Goal: Information Seeking & Learning: Learn about a topic

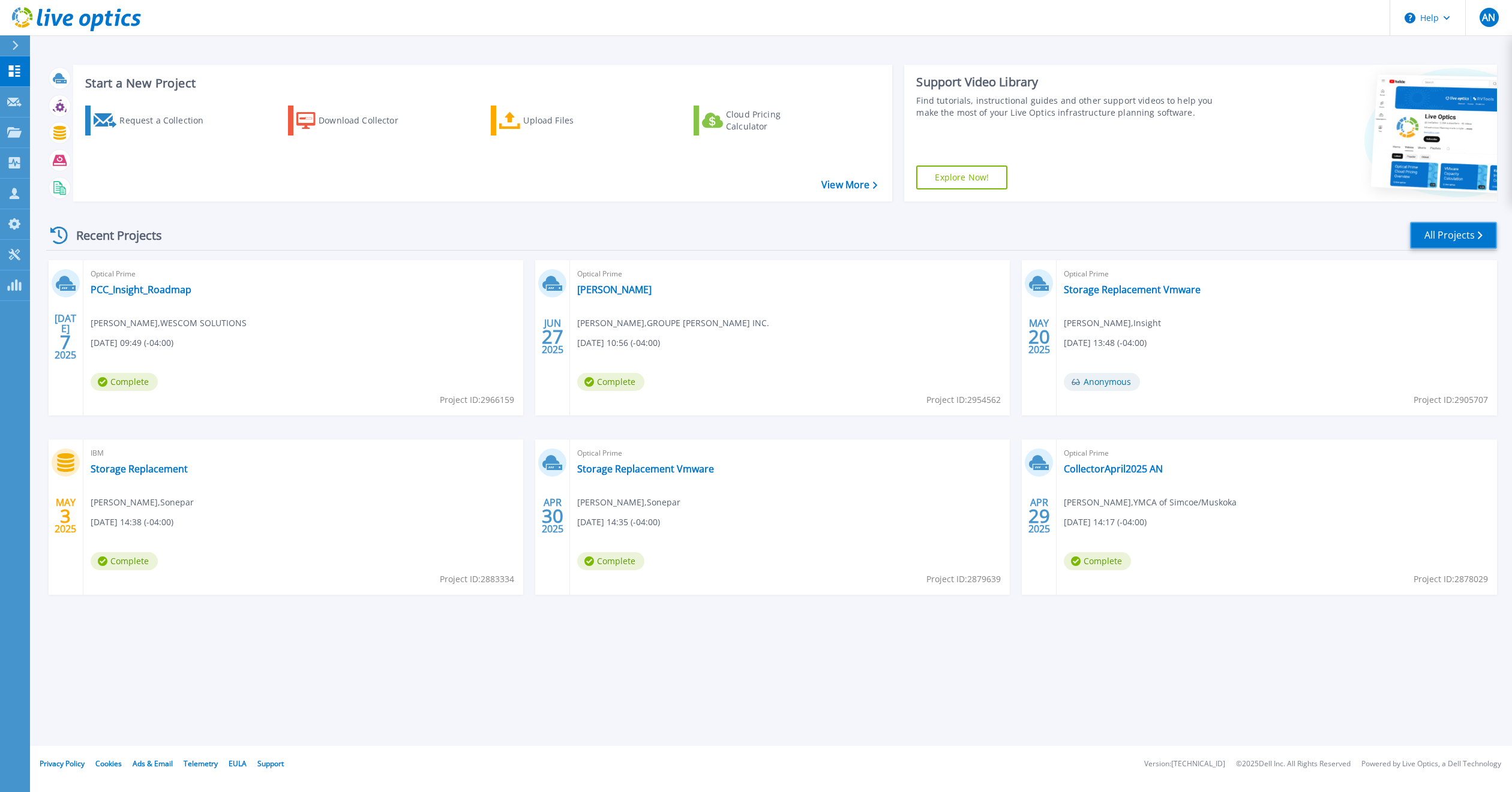
click at [1151, 236] on link "All Projects" at bounding box center [1453, 235] width 87 height 27
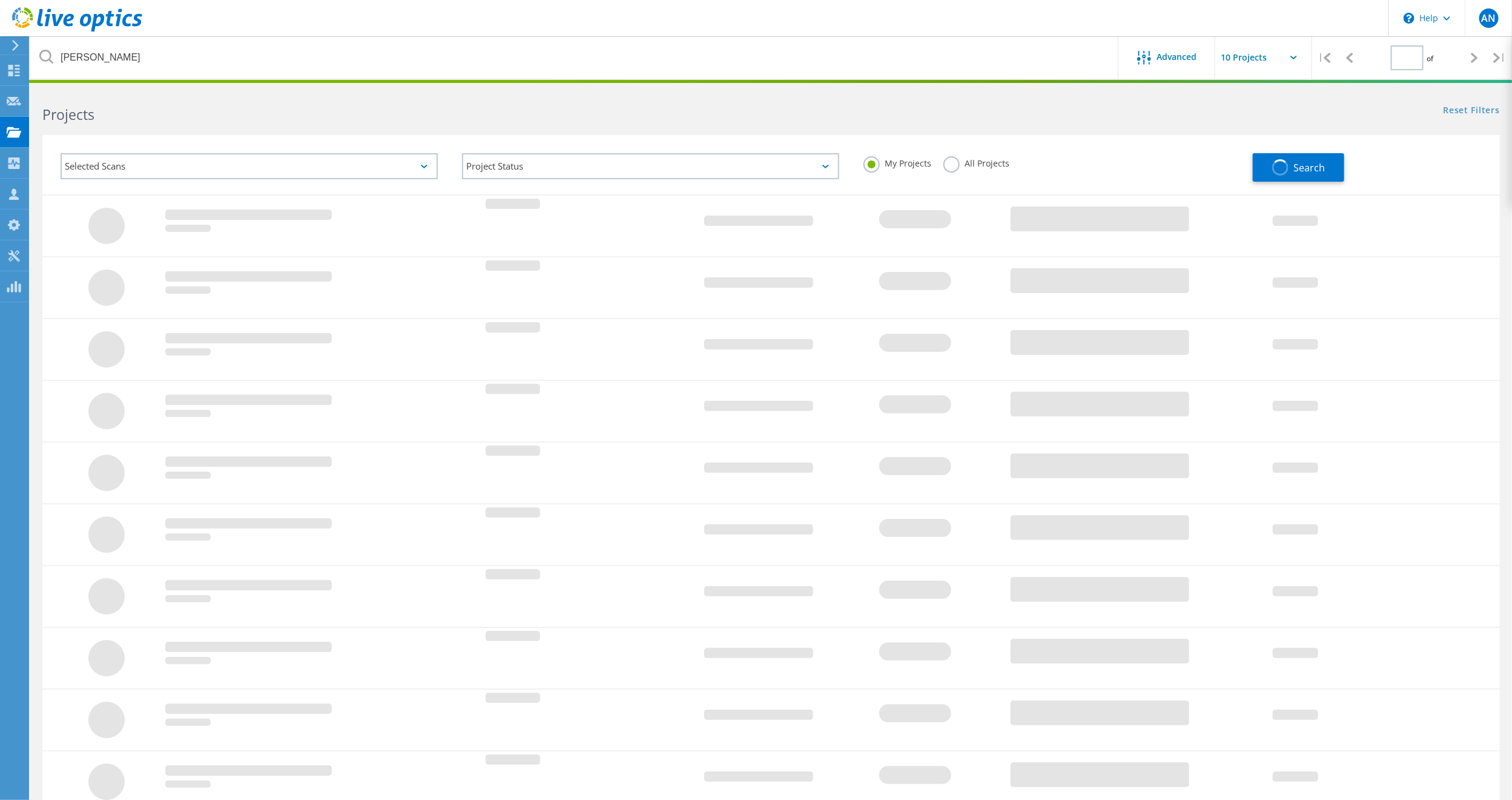
type input "1"
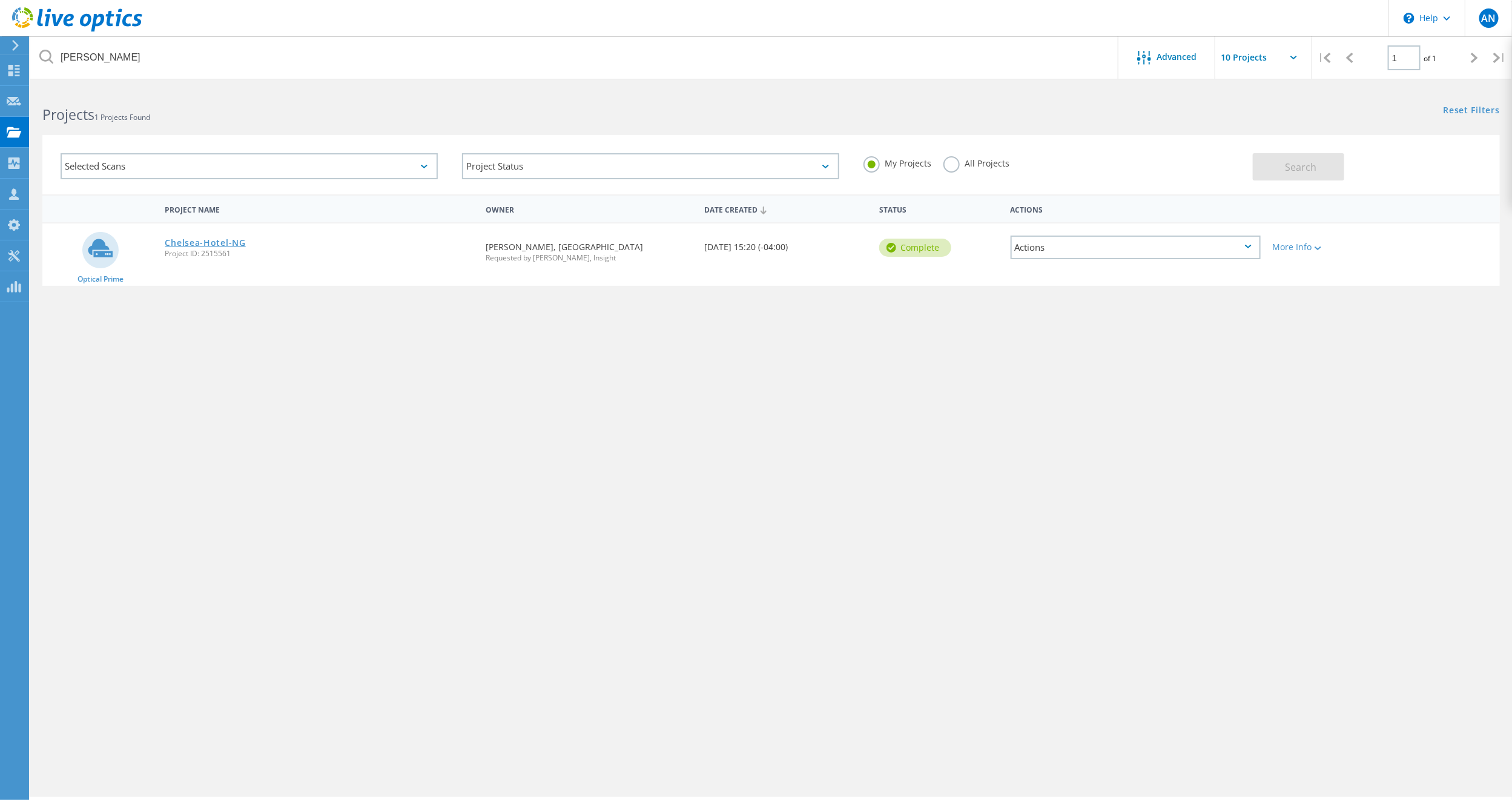
click at [195, 242] on link "Chelsea-Hotel-NG" at bounding box center [205, 244] width 81 height 9
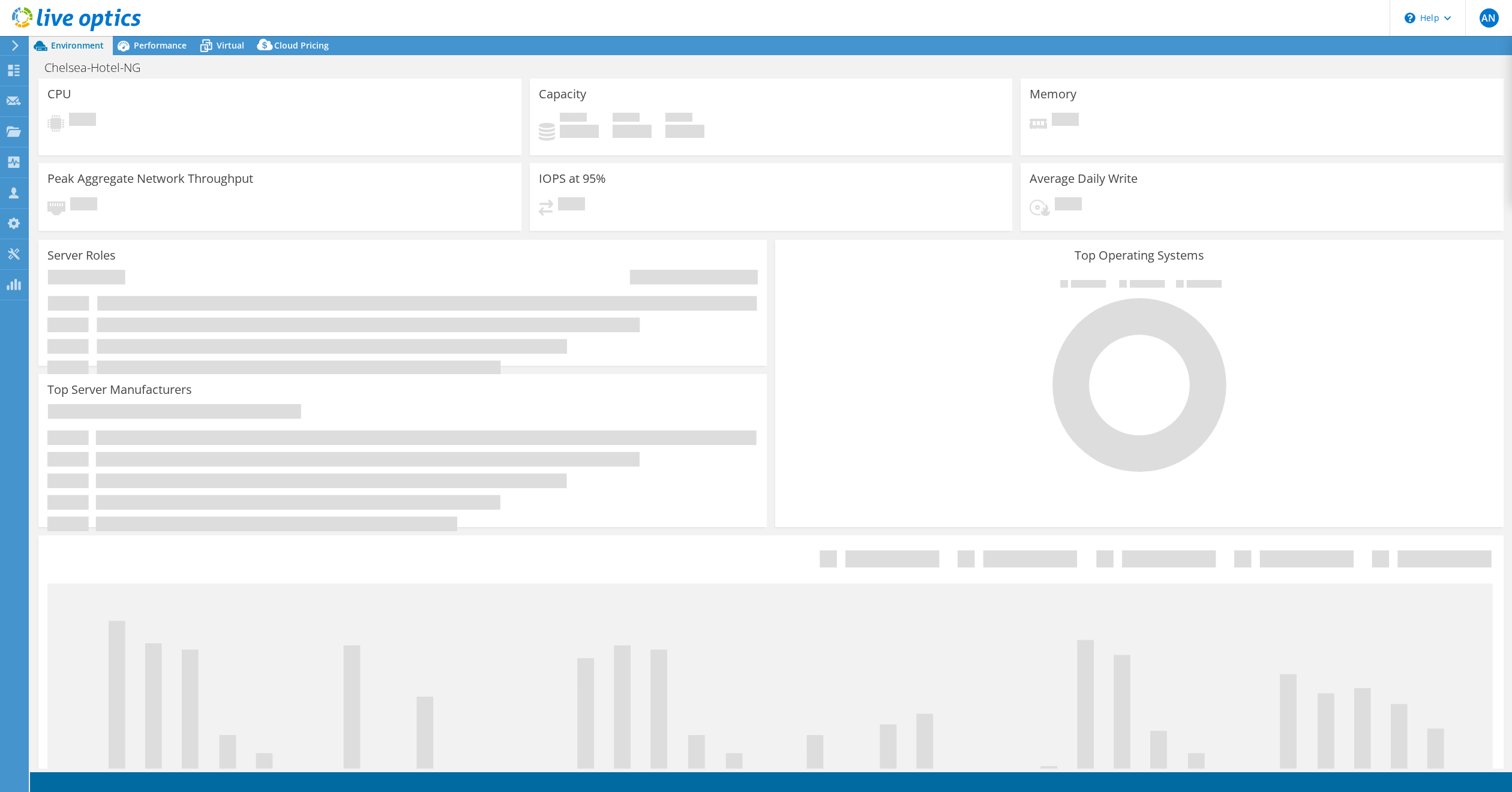
select select "[GEOGRAPHIC_DATA]"
select select "CAD"
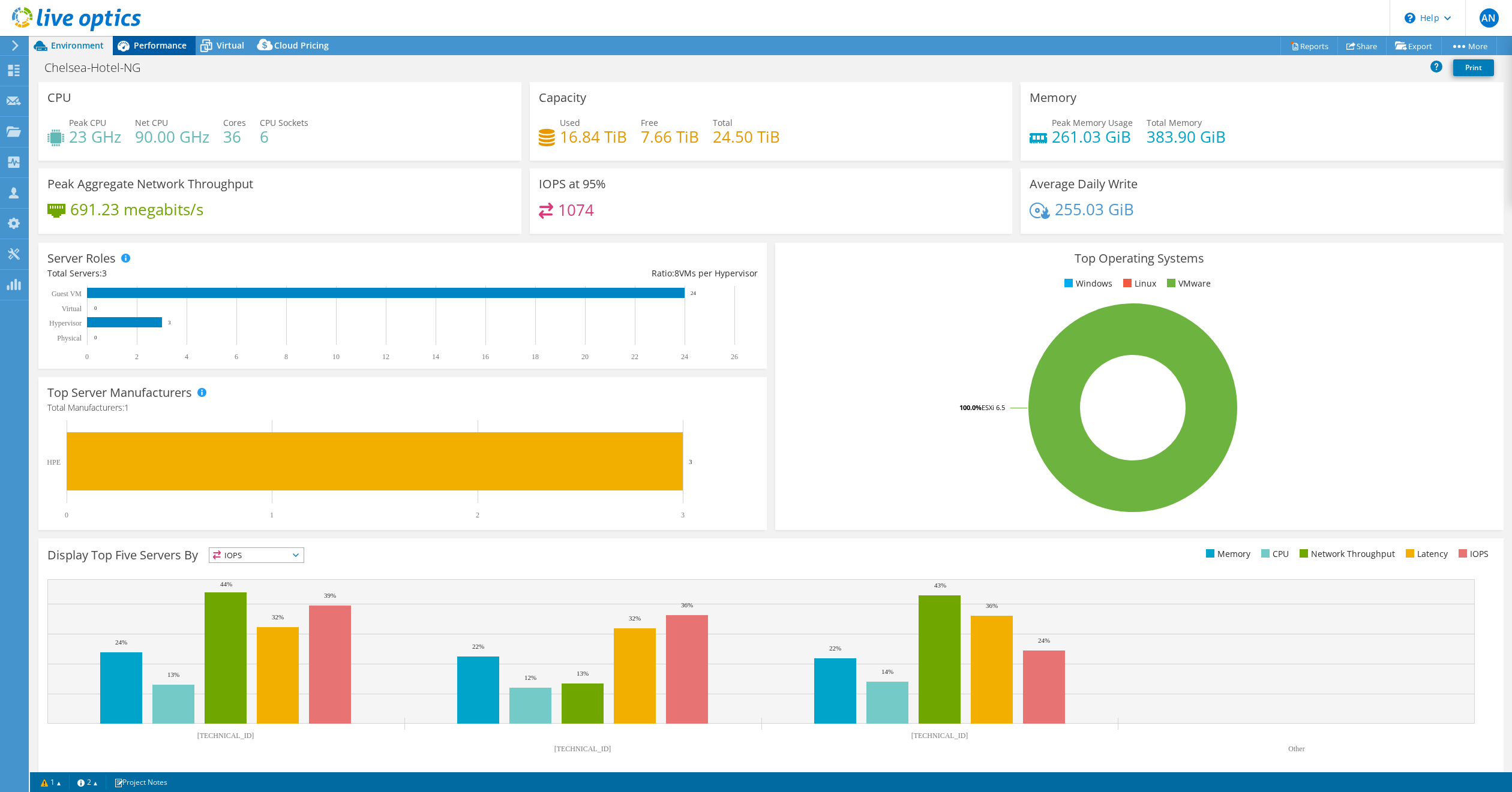
click at [163, 42] on span "Performance" at bounding box center [160, 45] width 53 height 11
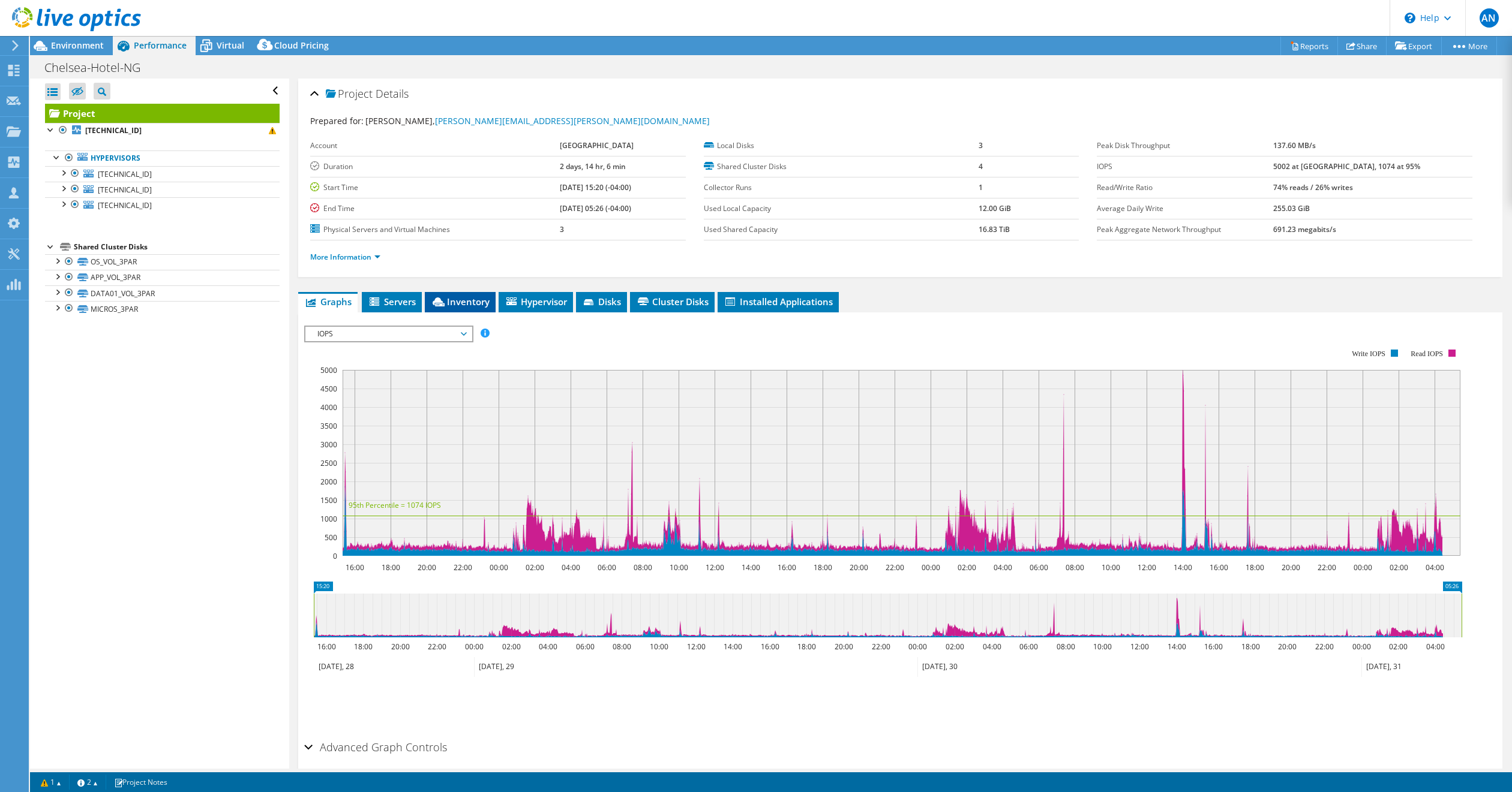
click at [470, 297] on span "Inventory" at bounding box center [459, 302] width 59 height 12
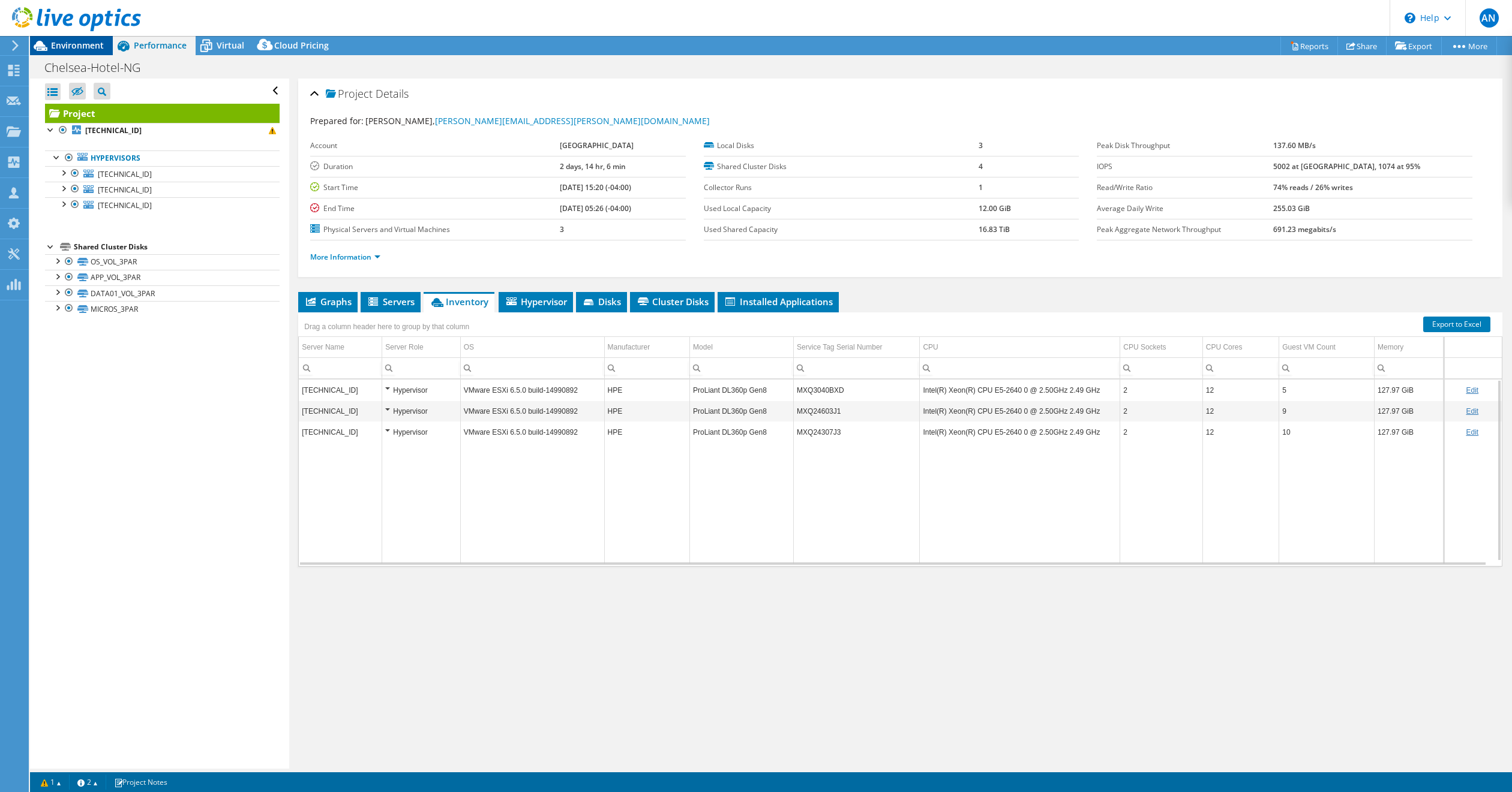
click at [82, 41] on span "Environment" at bounding box center [77, 45] width 53 height 11
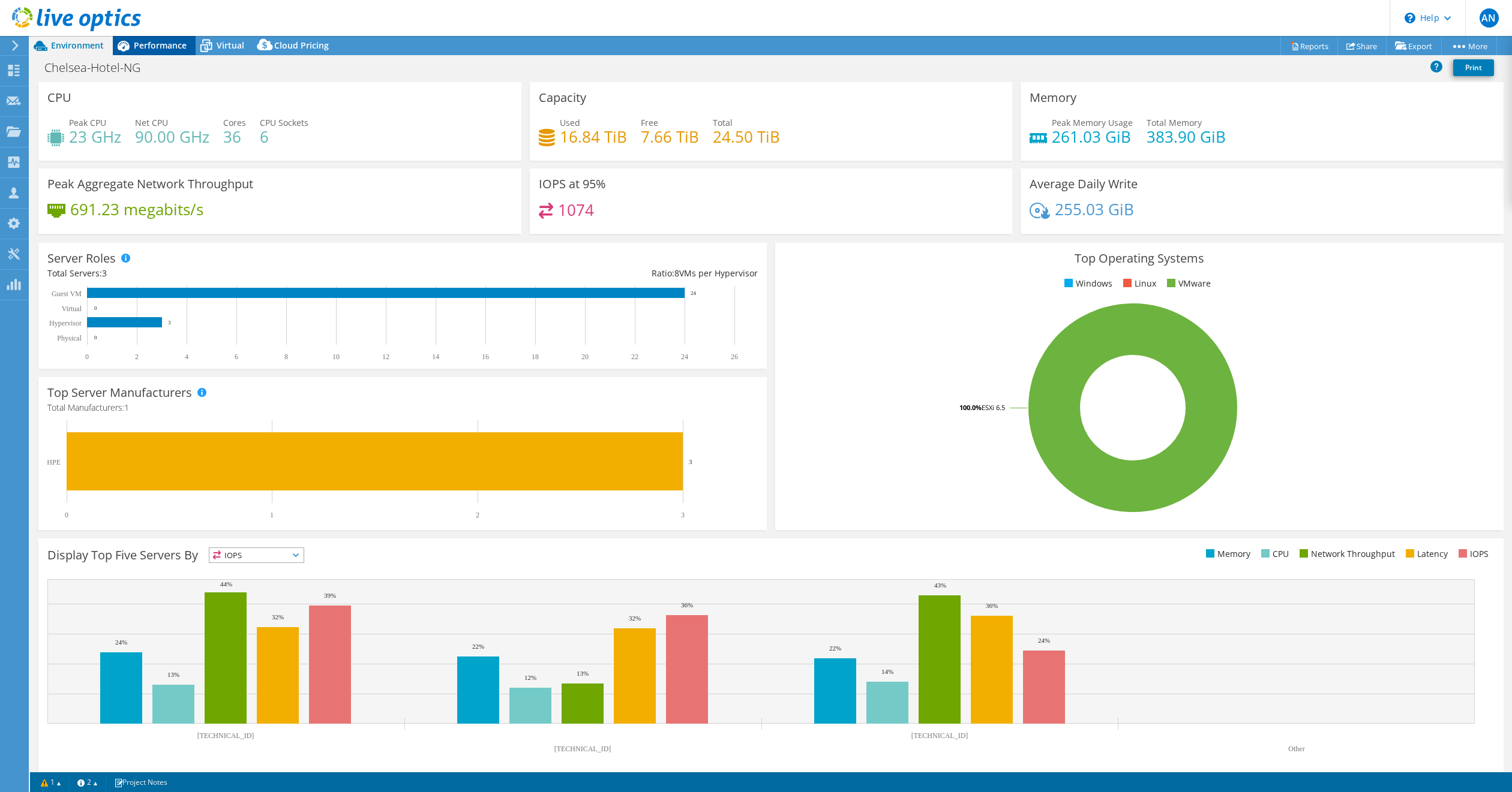
click at [174, 47] on span "Performance" at bounding box center [160, 45] width 53 height 11
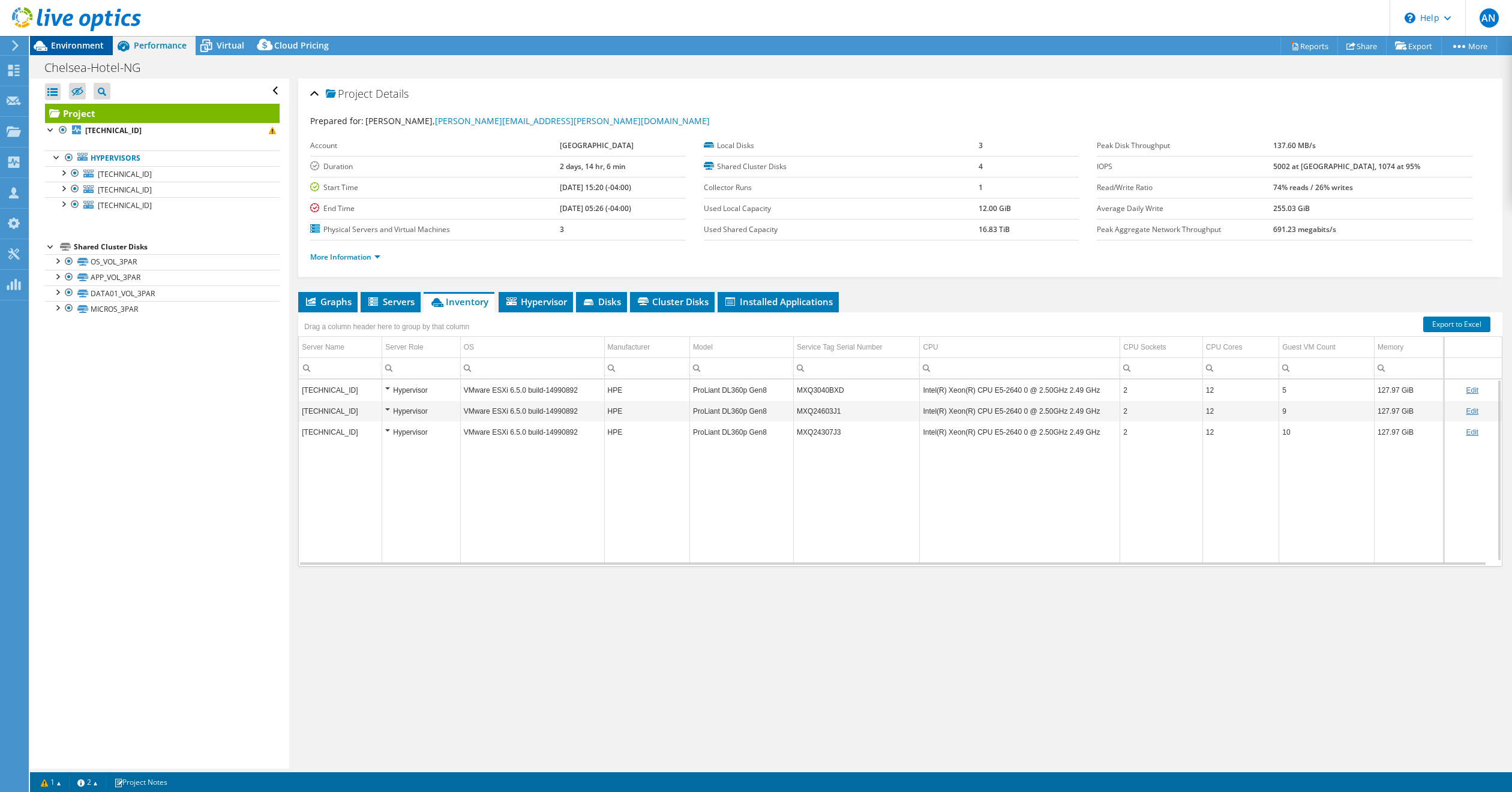
click at [75, 45] on span "Environment" at bounding box center [77, 45] width 53 height 11
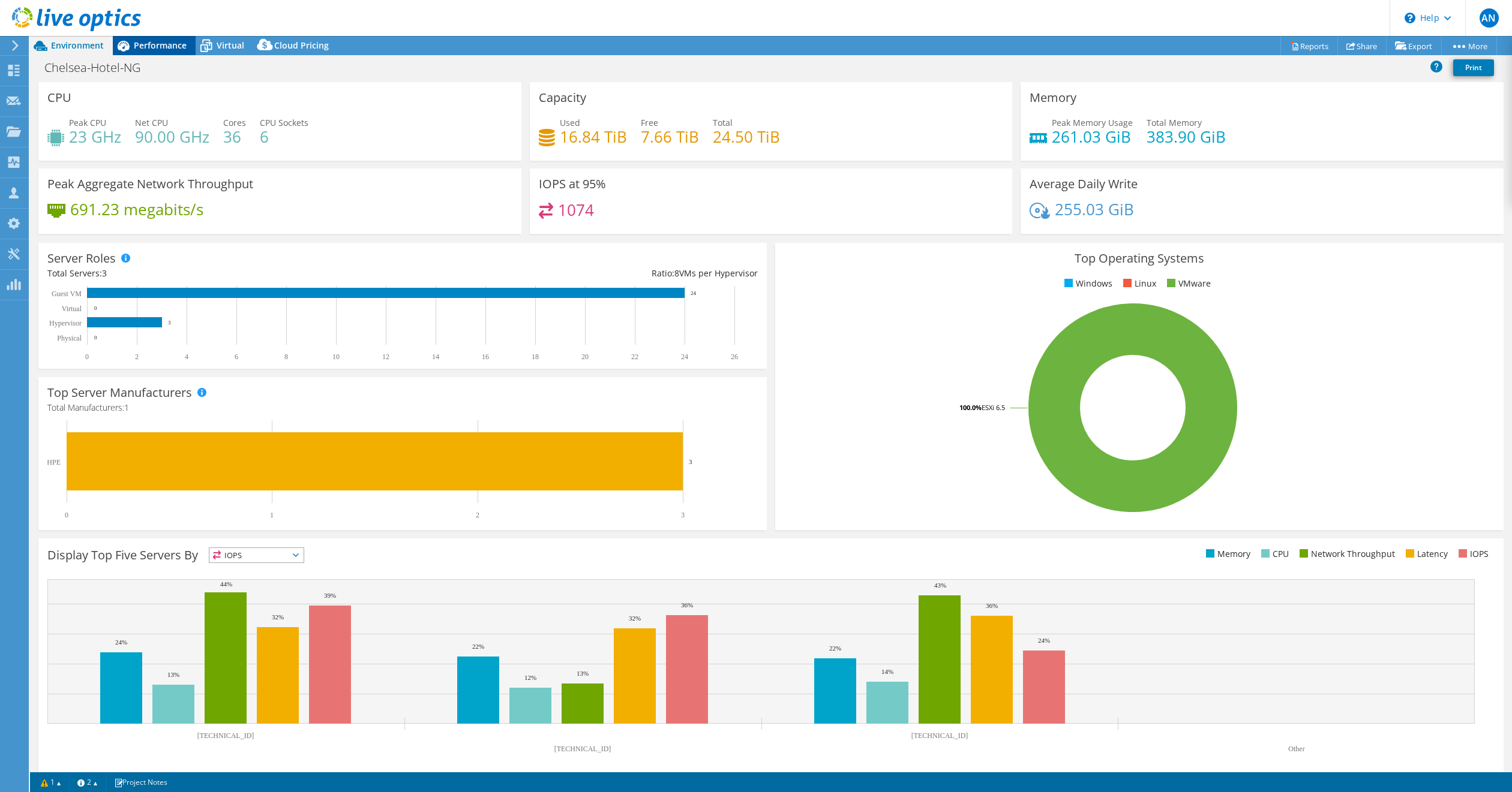
click at [169, 48] on span "Performance" at bounding box center [160, 45] width 53 height 11
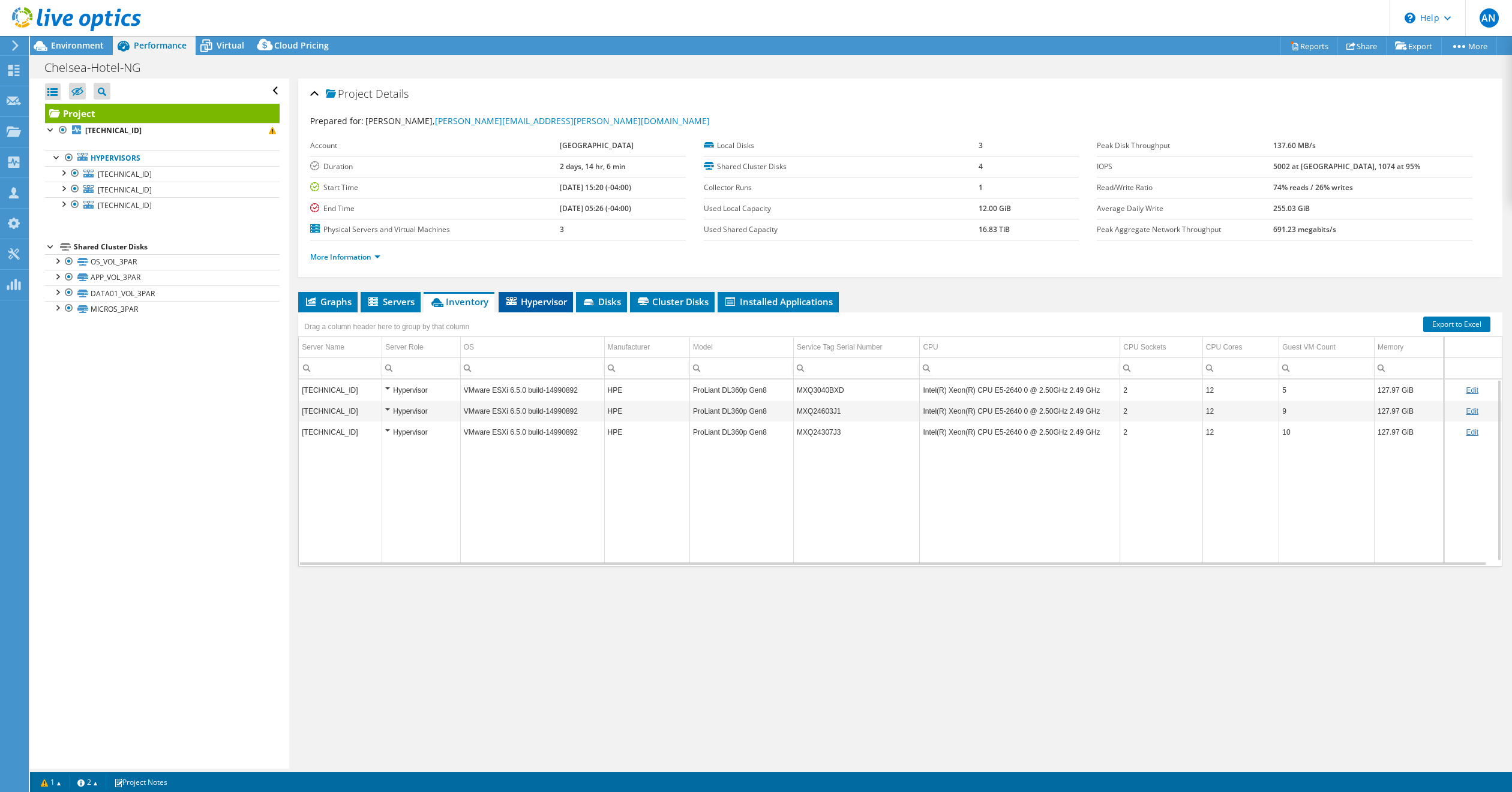
click at [546, 297] on span "Hypervisor" at bounding box center [535, 302] width 62 height 12
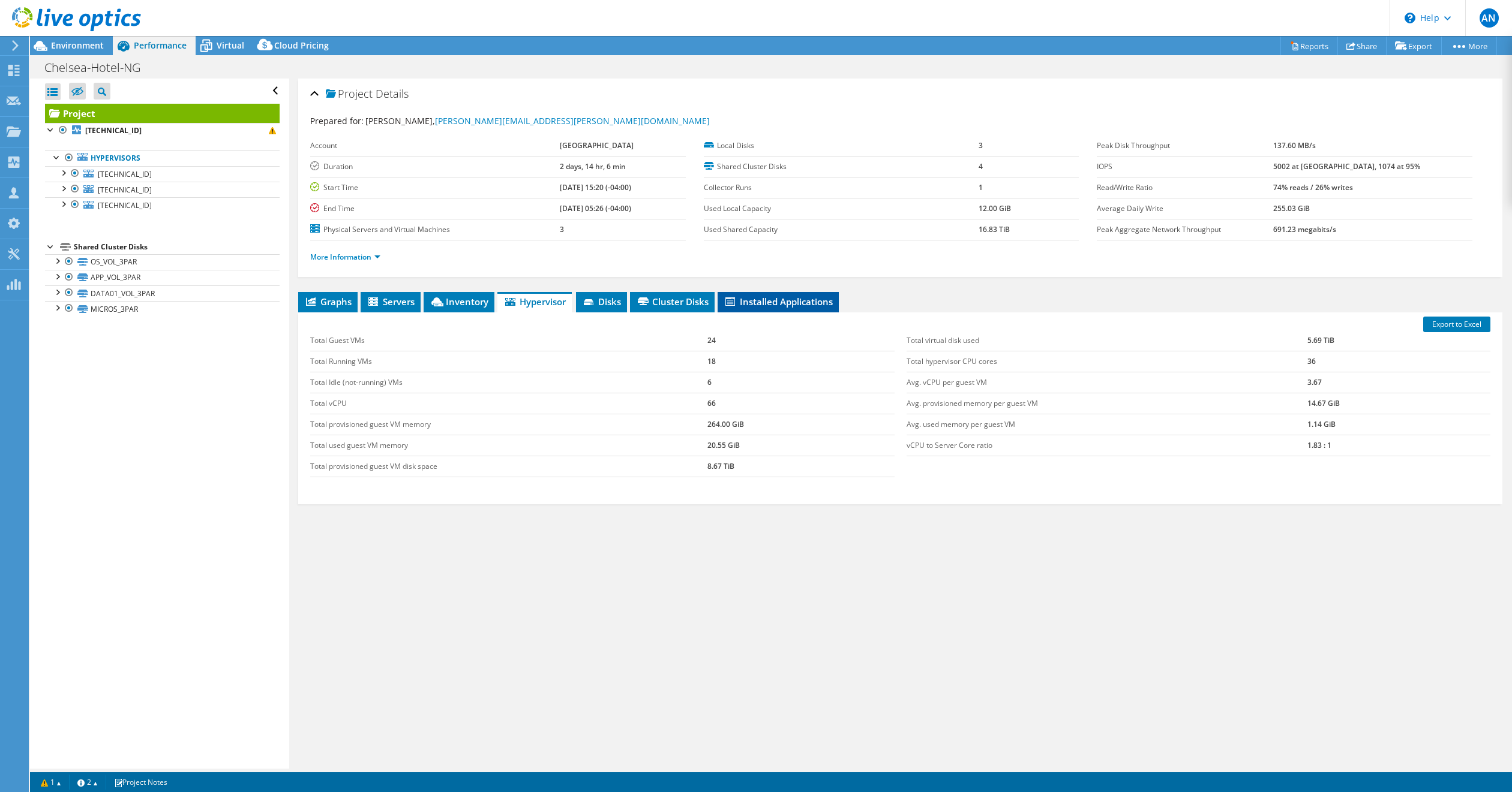
click at [772, 297] on span "Installed Applications" at bounding box center [778, 302] width 109 height 12
